Goal: Complete application form

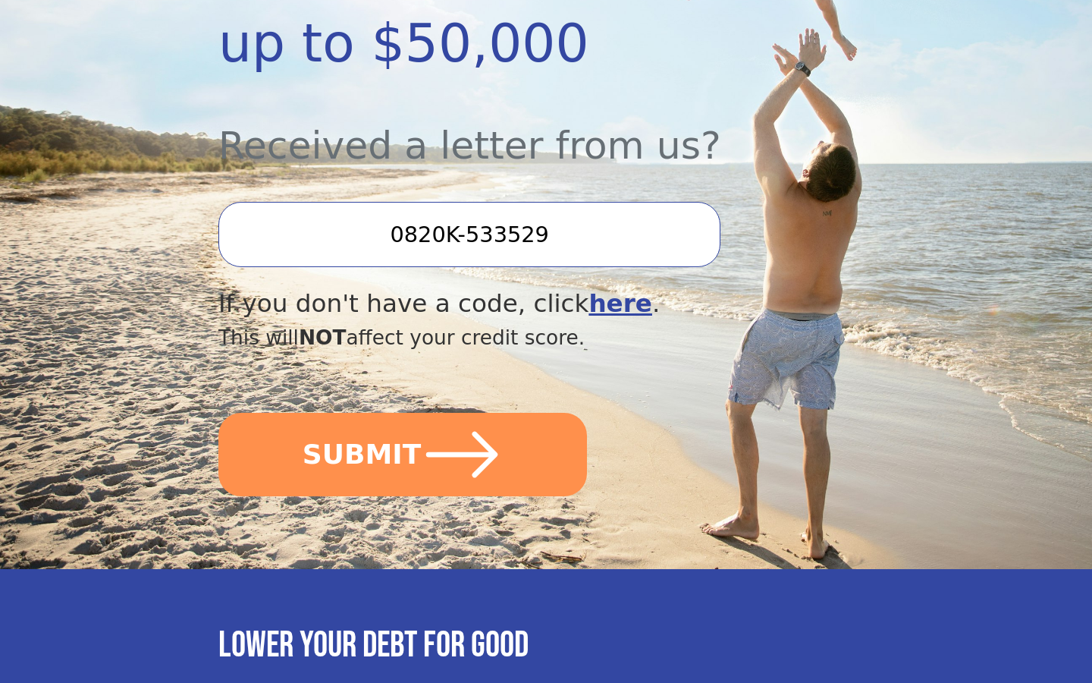
scroll to position [479, 0]
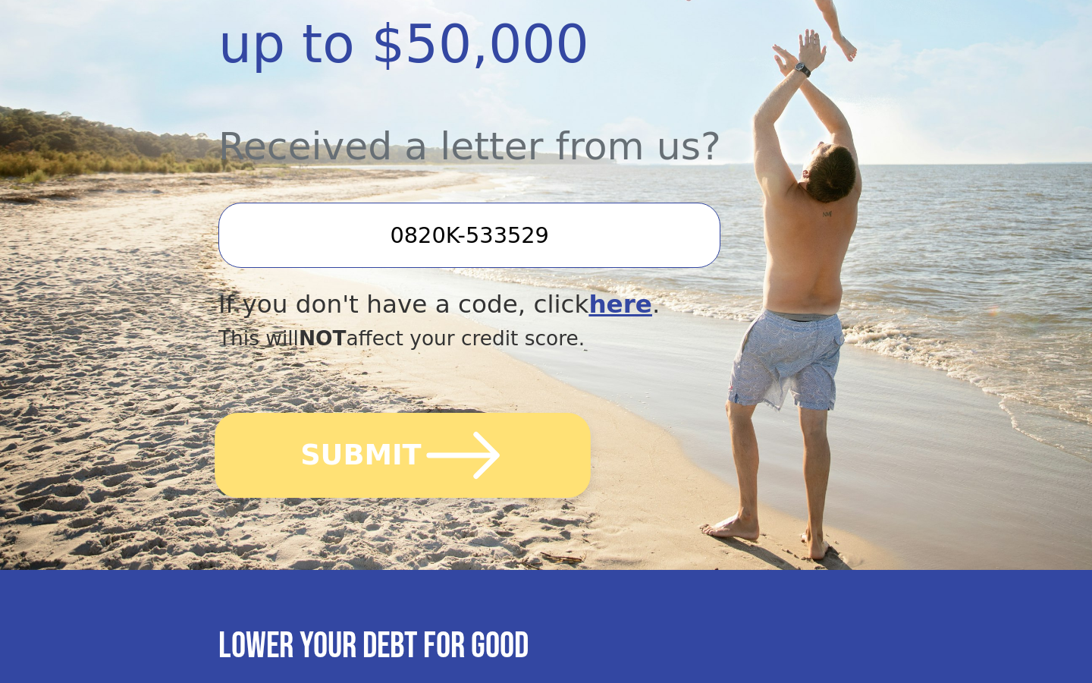
click at [435, 447] on icon "submit" at bounding box center [463, 454] width 83 height 83
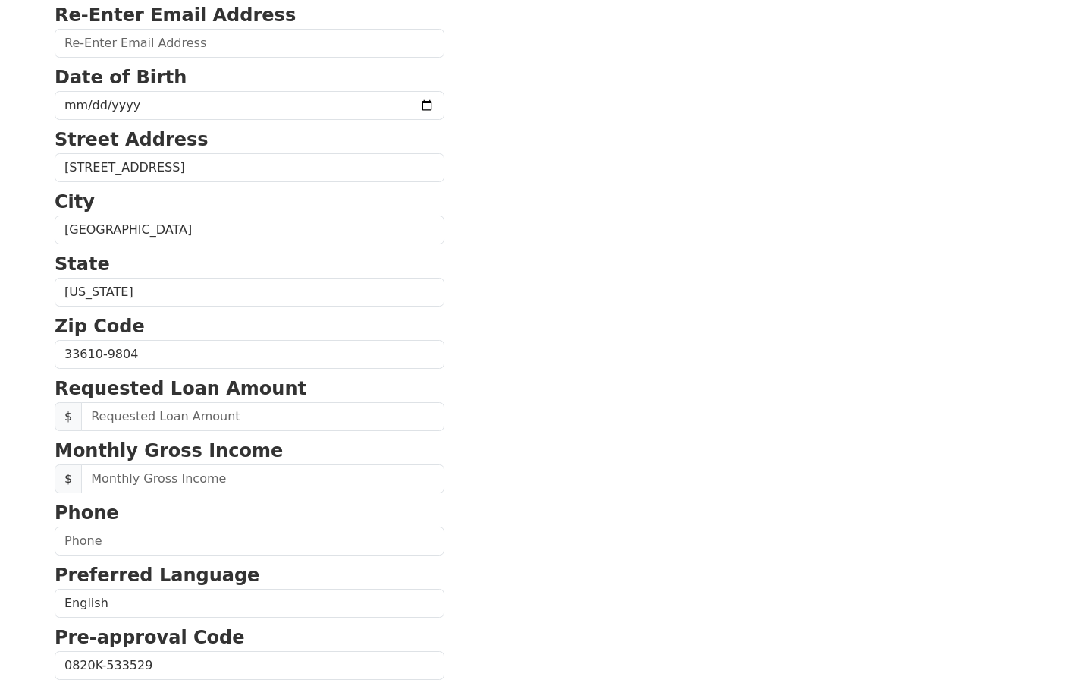
scroll to position [312, 0]
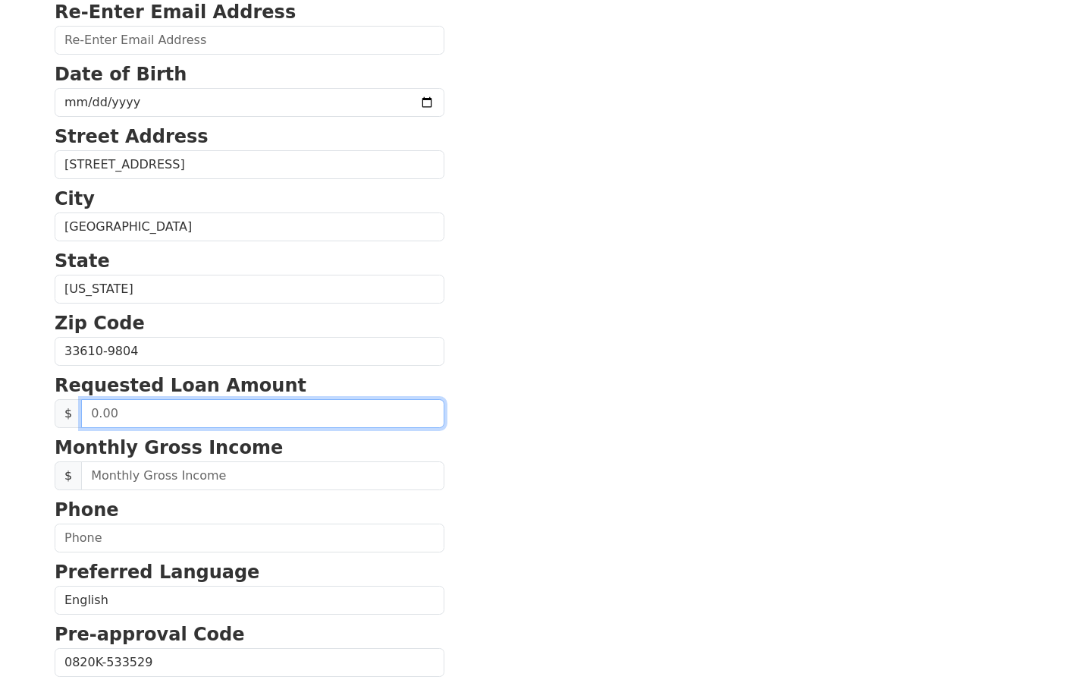
click at [179, 414] on input "text" at bounding box center [262, 413] width 363 height 29
type input "50,000.00"
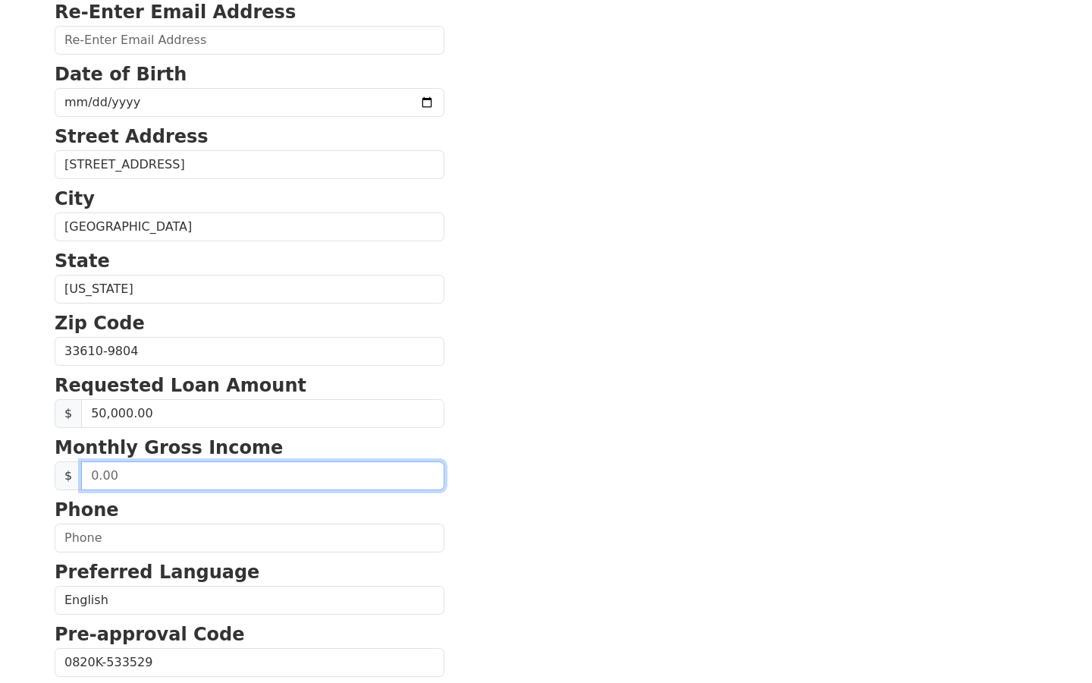
click at [152, 478] on input "text" at bounding box center [262, 475] width 363 height 29
type input "7,000.00"
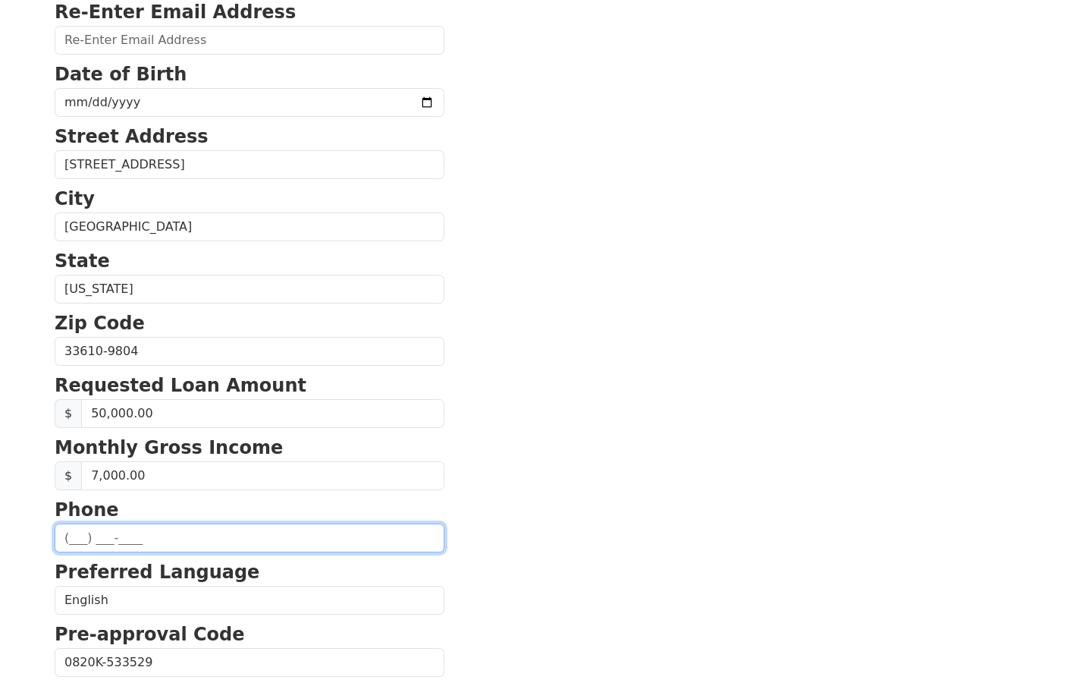
click at [118, 537] on input "text" at bounding box center [250, 537] width 390 height 29
type input "(248) 739-5155"
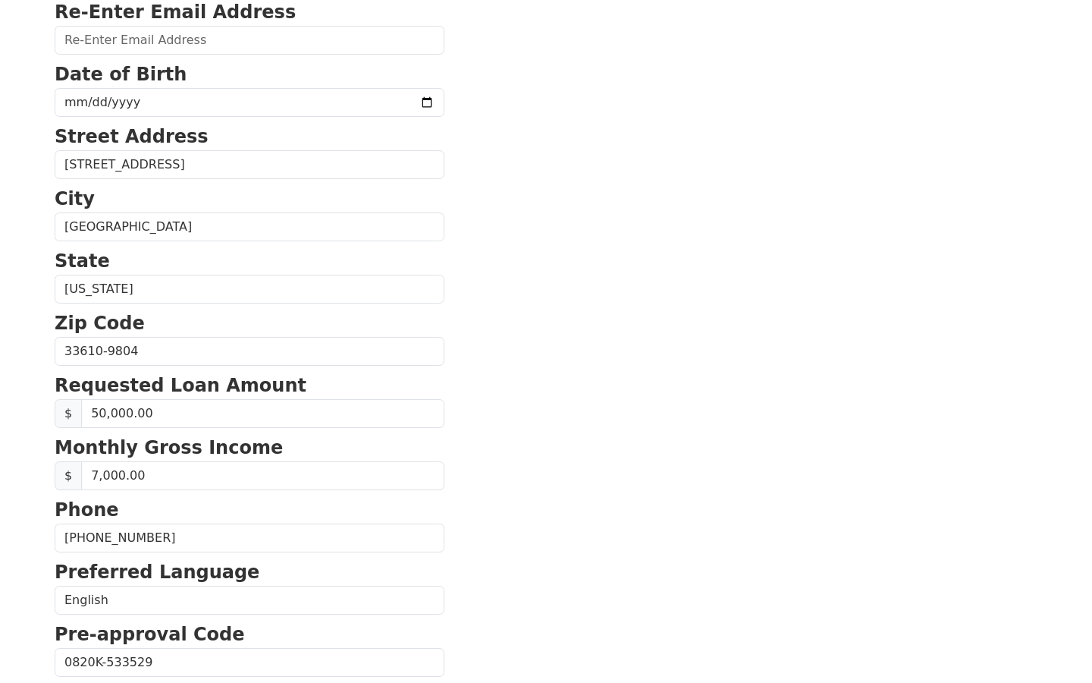
type input "cedricnyagatare@gmail.com"
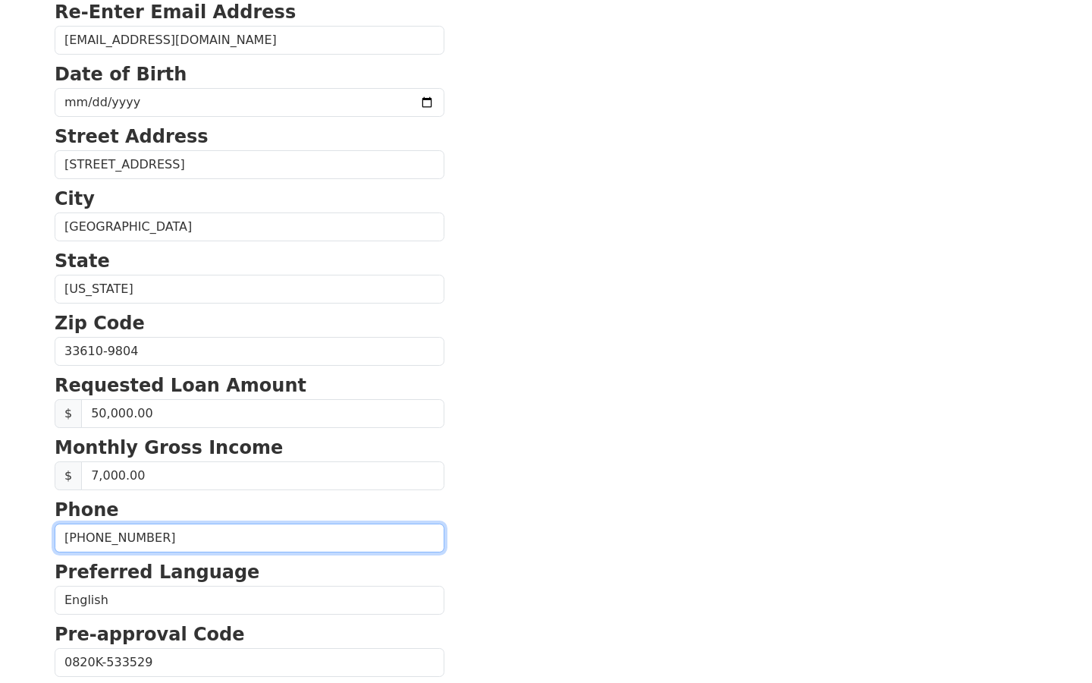
type input "(248) 739-5155"
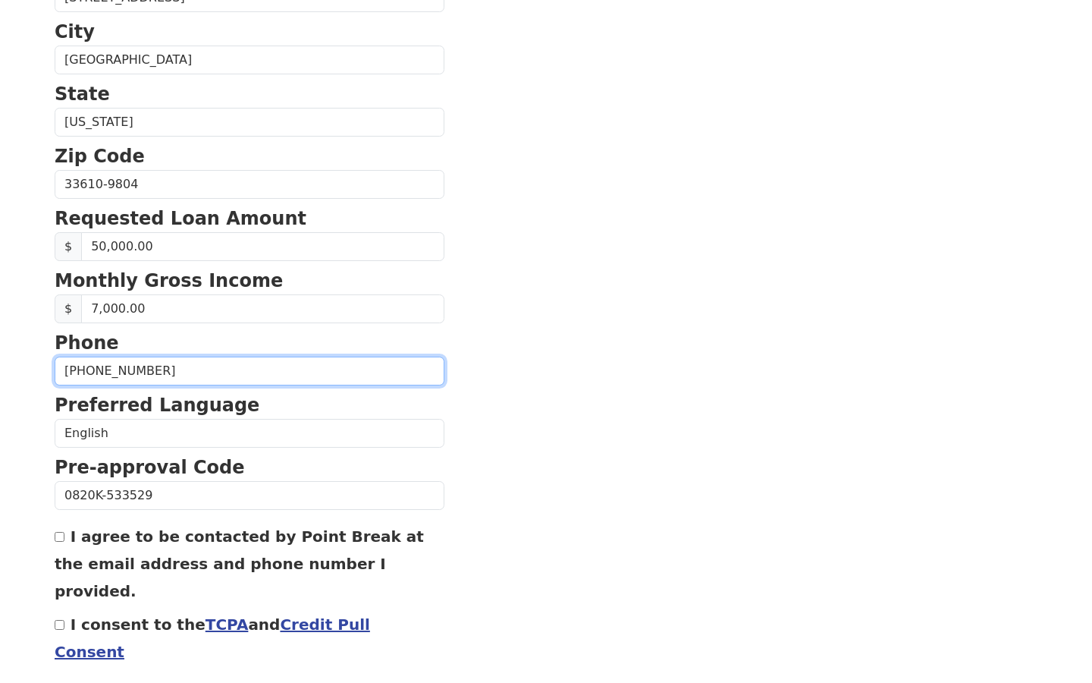
scroll to position [514, 0]
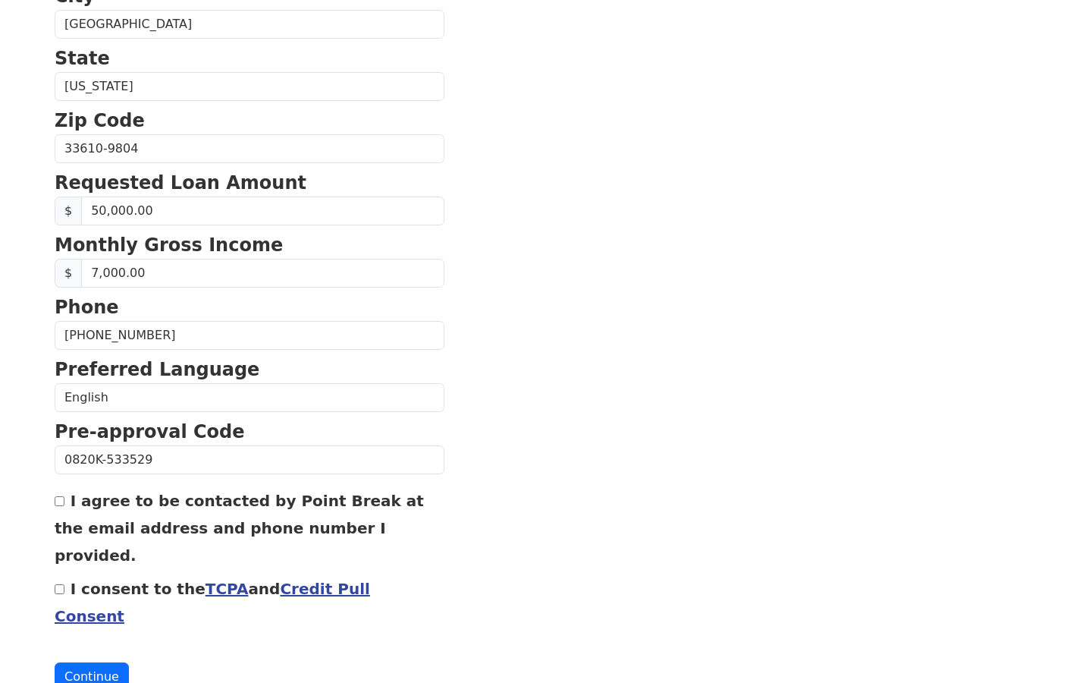
click at [63, 504] on input "I agree to be contacted by Point Break at the email address and phone number I …" at bounding box center [60, 501] width 10 height 10
checkbox input "true"
click at [59, 574] on div "I consent to the TCPA and Credit Pull Consent" at bounding box center [250, 601] width 390 height 55
click at [59, 584] on input "I consent to the TCPA and Credit Pull Consent" at bounding box center [60, 589] width 10 height 10
checkbox input "true"
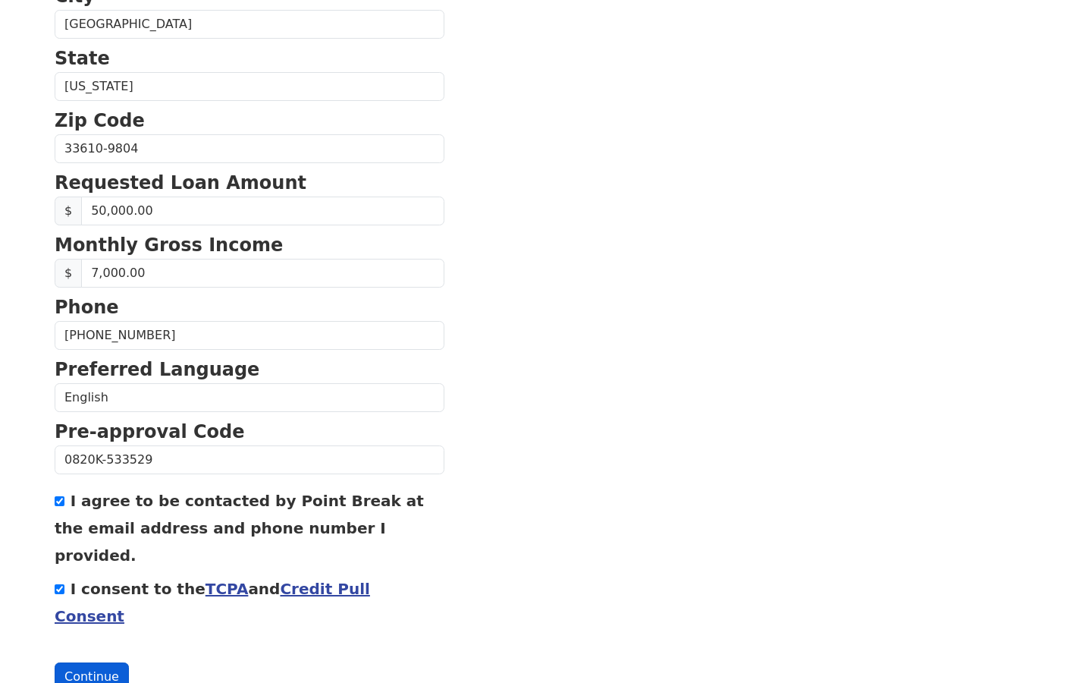
click at [83, 662] on button "Continue" at bounding box center [92, 676] width 74 height 29
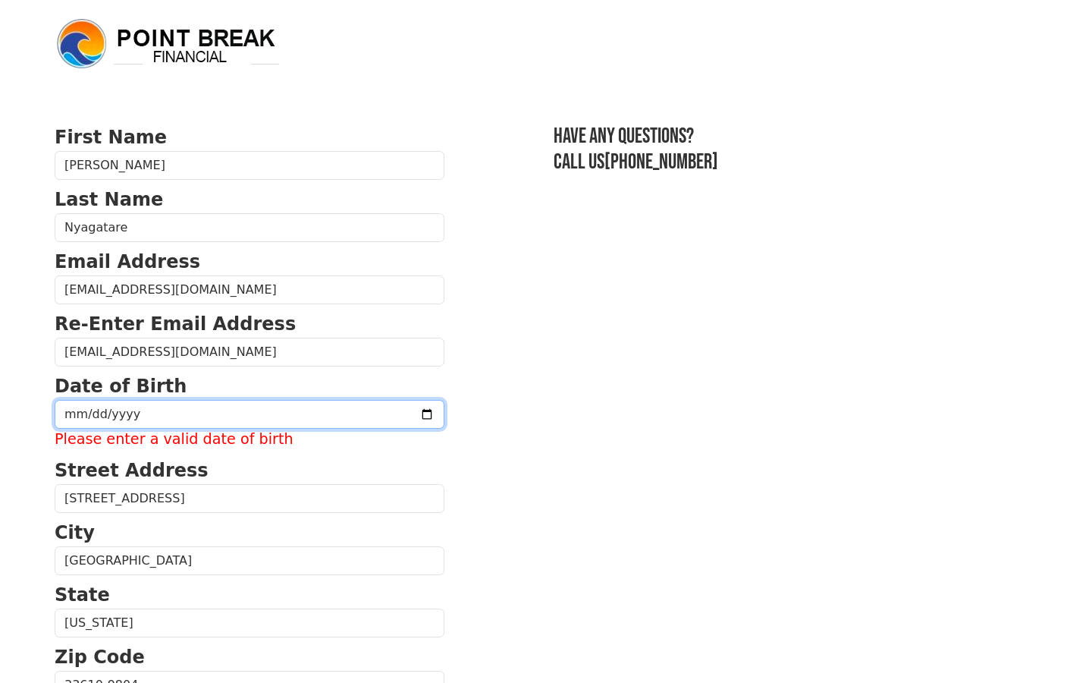
click at [398, 416] on input "date" at bounding box center [250, 414] width 390 height 29
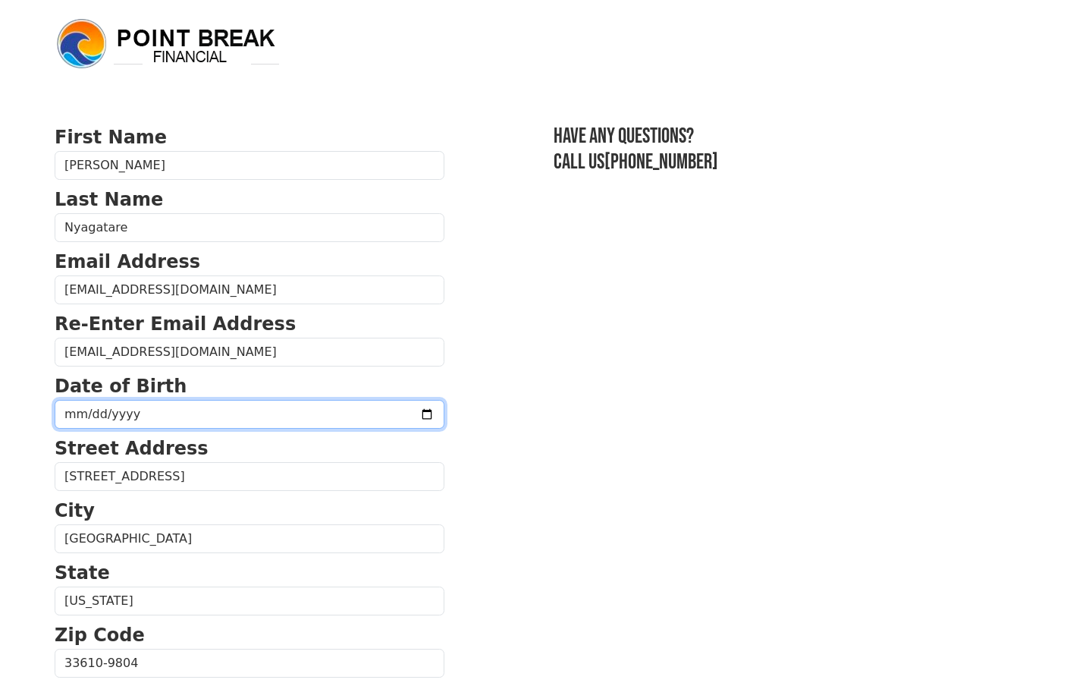
type input "1999-11-16"
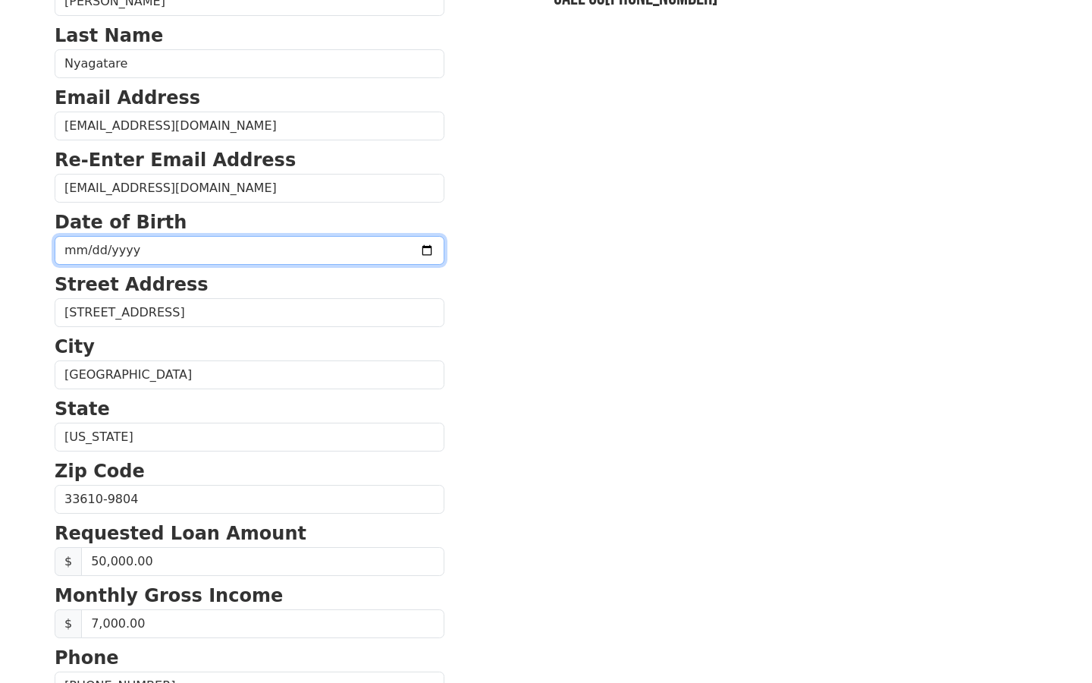
scroll to position [524, 0]
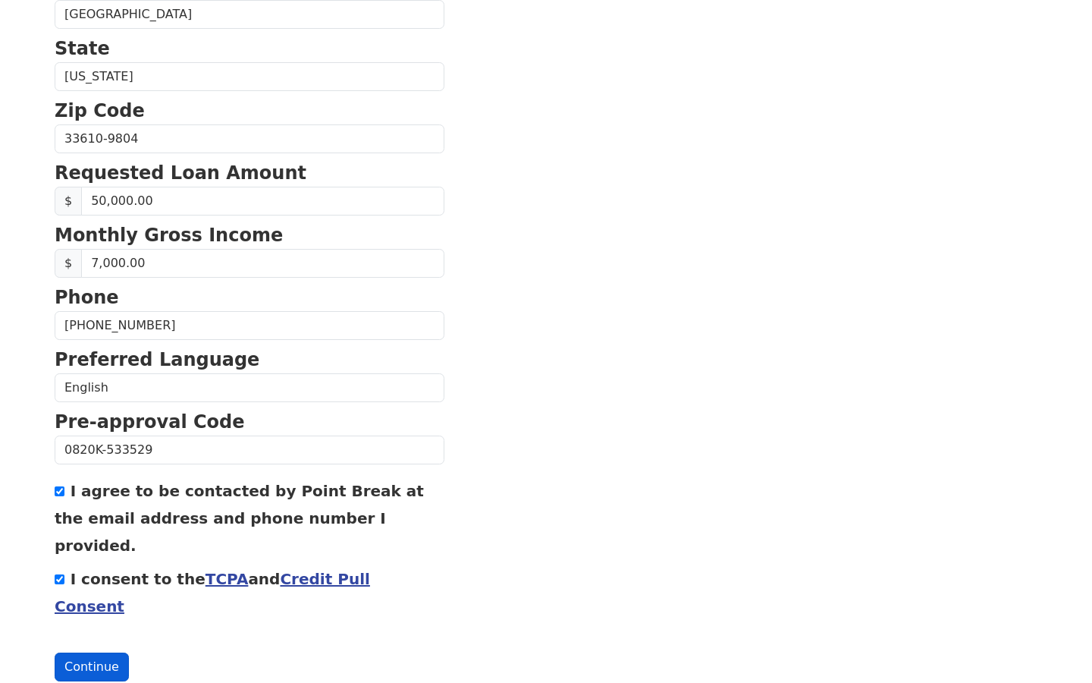
click at [85, 652] on button "Continue" at bounding box center [92, 666] width 74 height 29
